Goal: Task Accomplishment & Management: Use online tool/utility

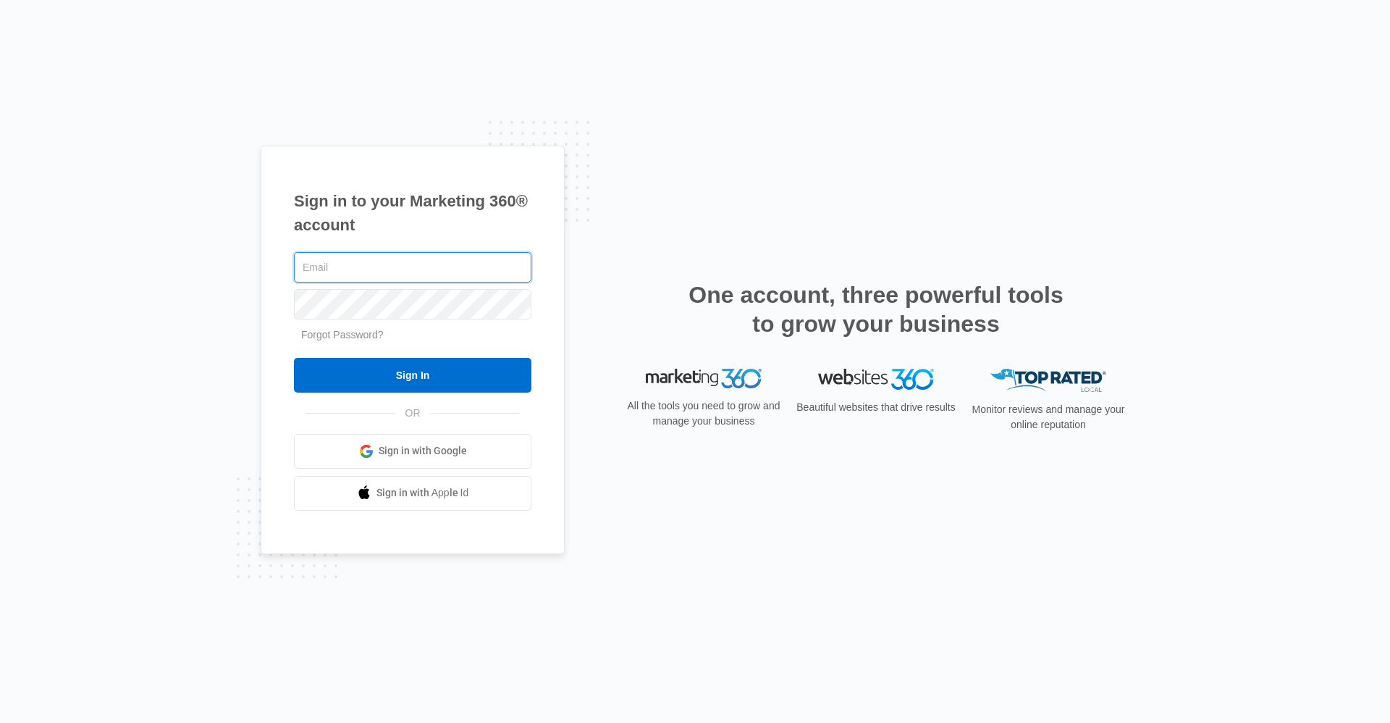
type input "ridgelease2@vintage-corp.com"
click at [605, 487] on div "Sign in to your Marketing 360® account ridgelease2@vintage-corp.com Forgot Pass…" at bounding box center [695, 362] width 869 height 432
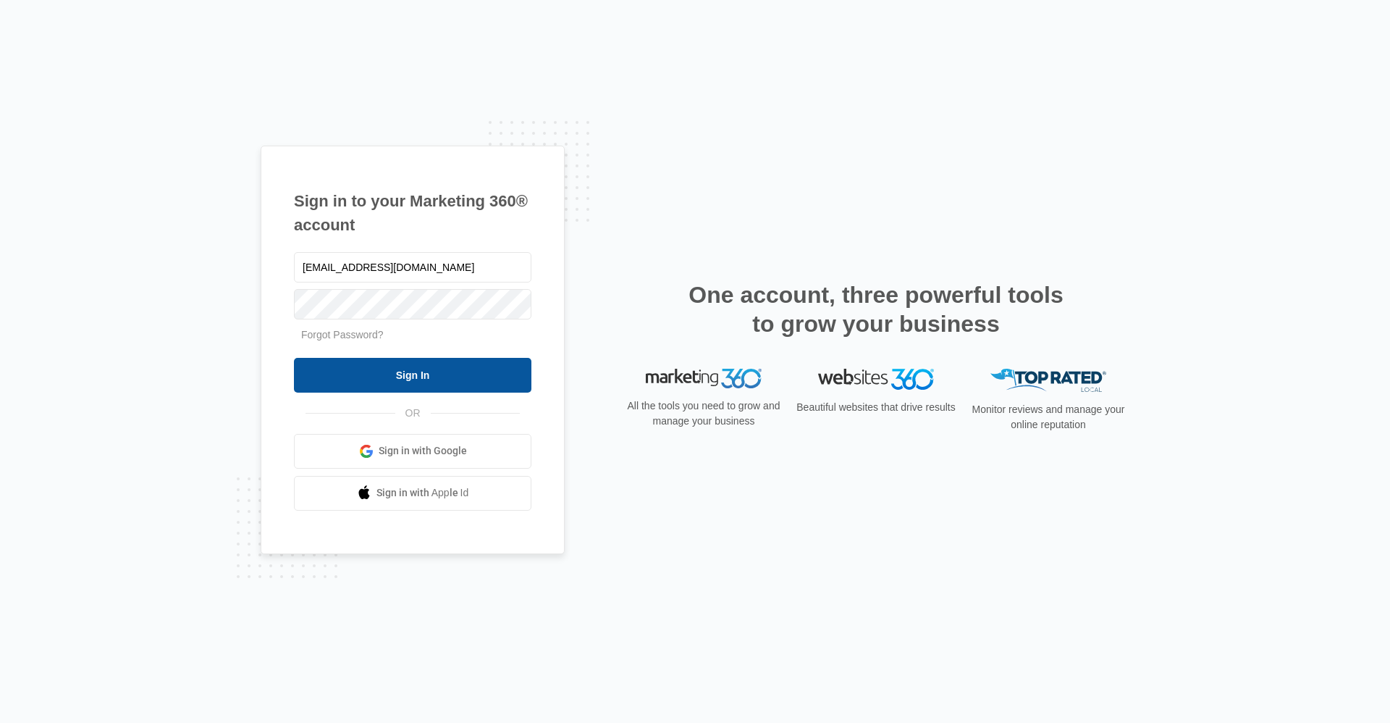
click at [457, 379] on input "Sign In" at bounding box center [413, 375] width 238 height 35
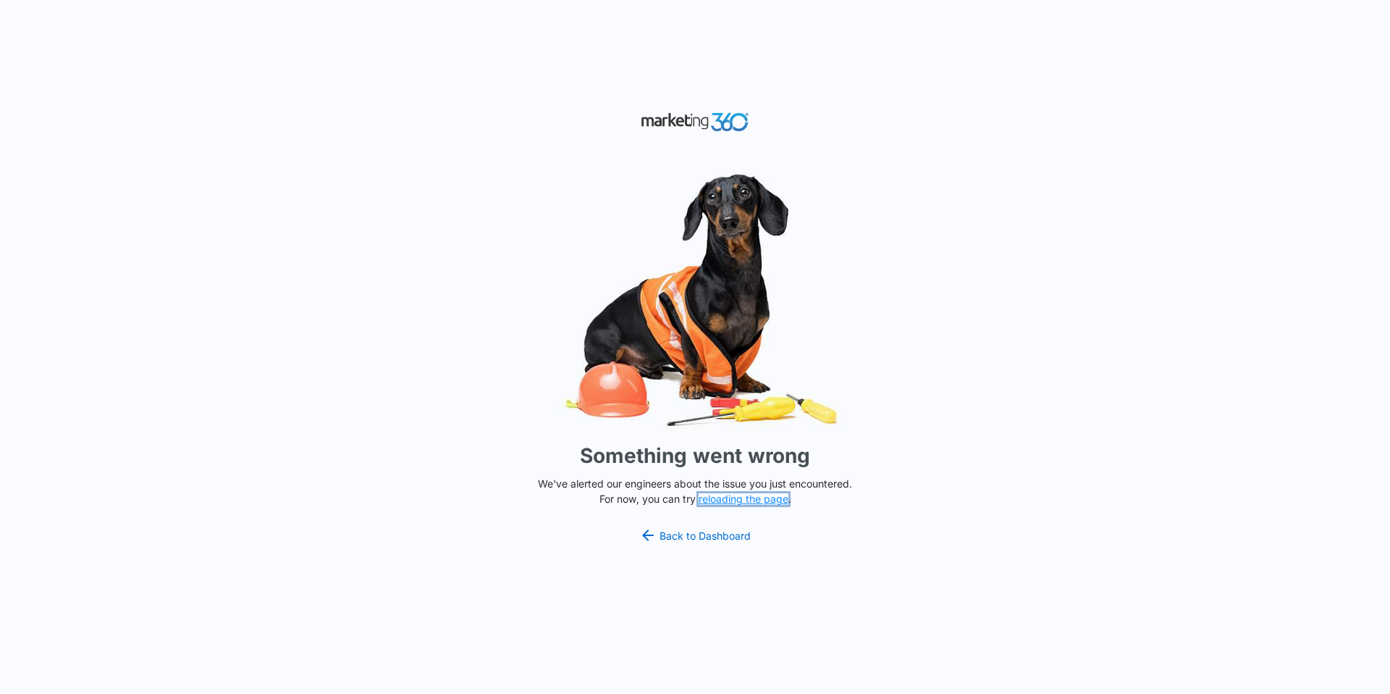
click at [736, 494] on button "reloading the page" at bounding box center [744, 499] width 90 height 12
click at [706, 537] on link "Back to Dashboard" at bounding box center [695, 534] width 112 height 17
click at [750, 498] on button "reloading the page" at bounding box center [744, 499] width 90 height 12
